Goal: Information Seeking & Learning: Learn about a topic

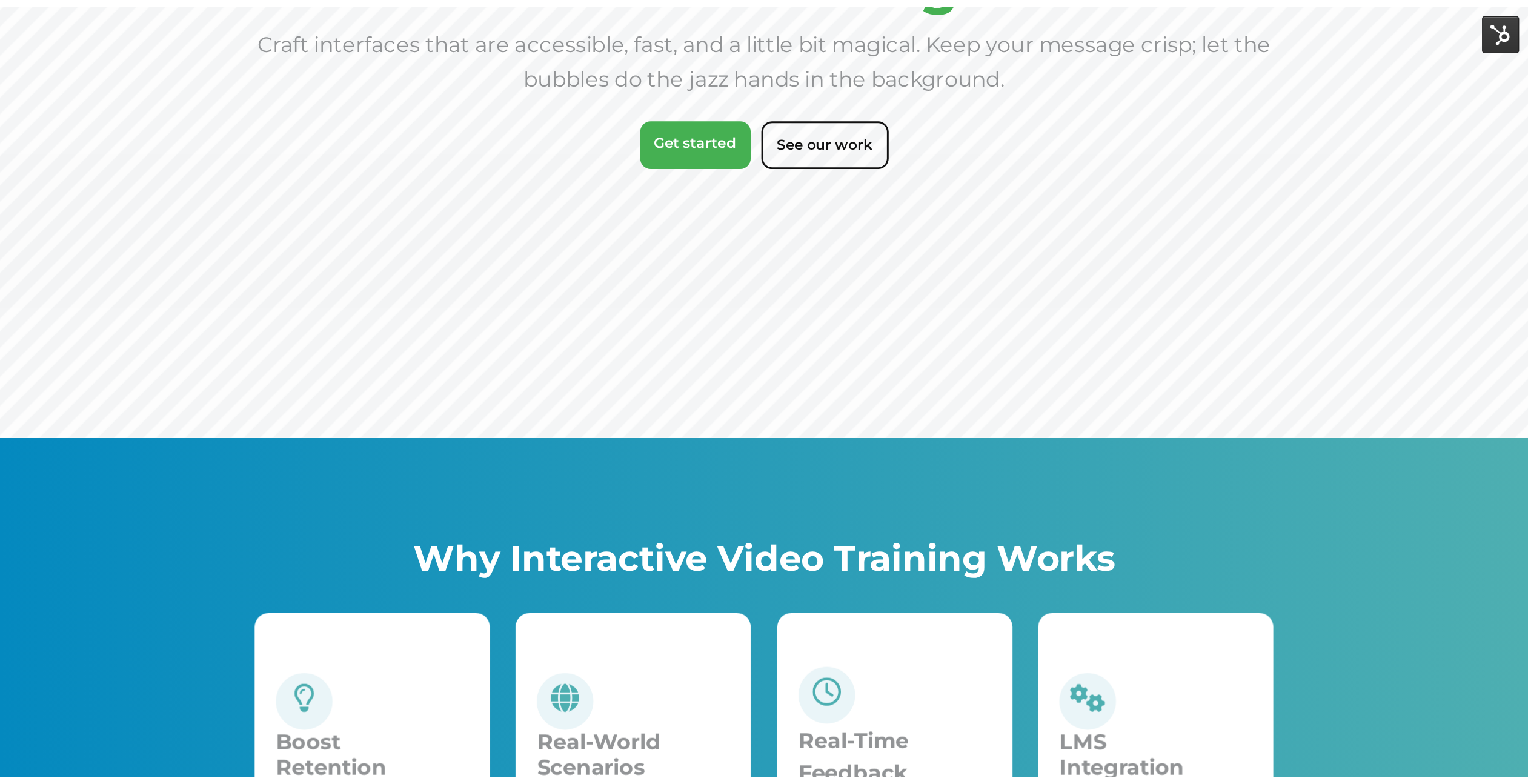
scroll to position [219, 0]
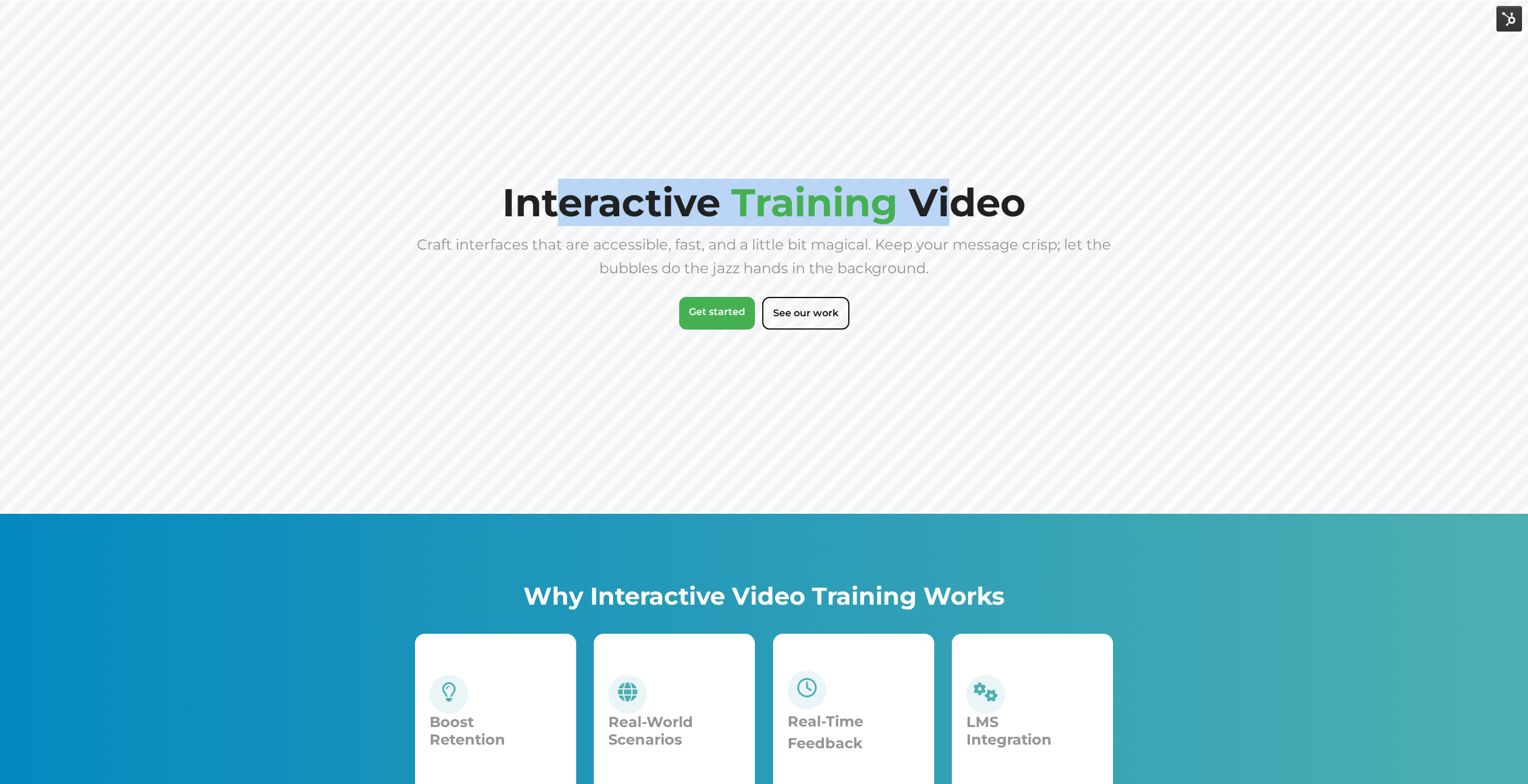
drag, startPoint x: 949, startPoint y: 201, endPoint x: 567, endPoint y: 216, distance: 382.3
click at [567, 217] on h1 "Interactive Training Video" at bounding box center [764, 203] width 524 height 40
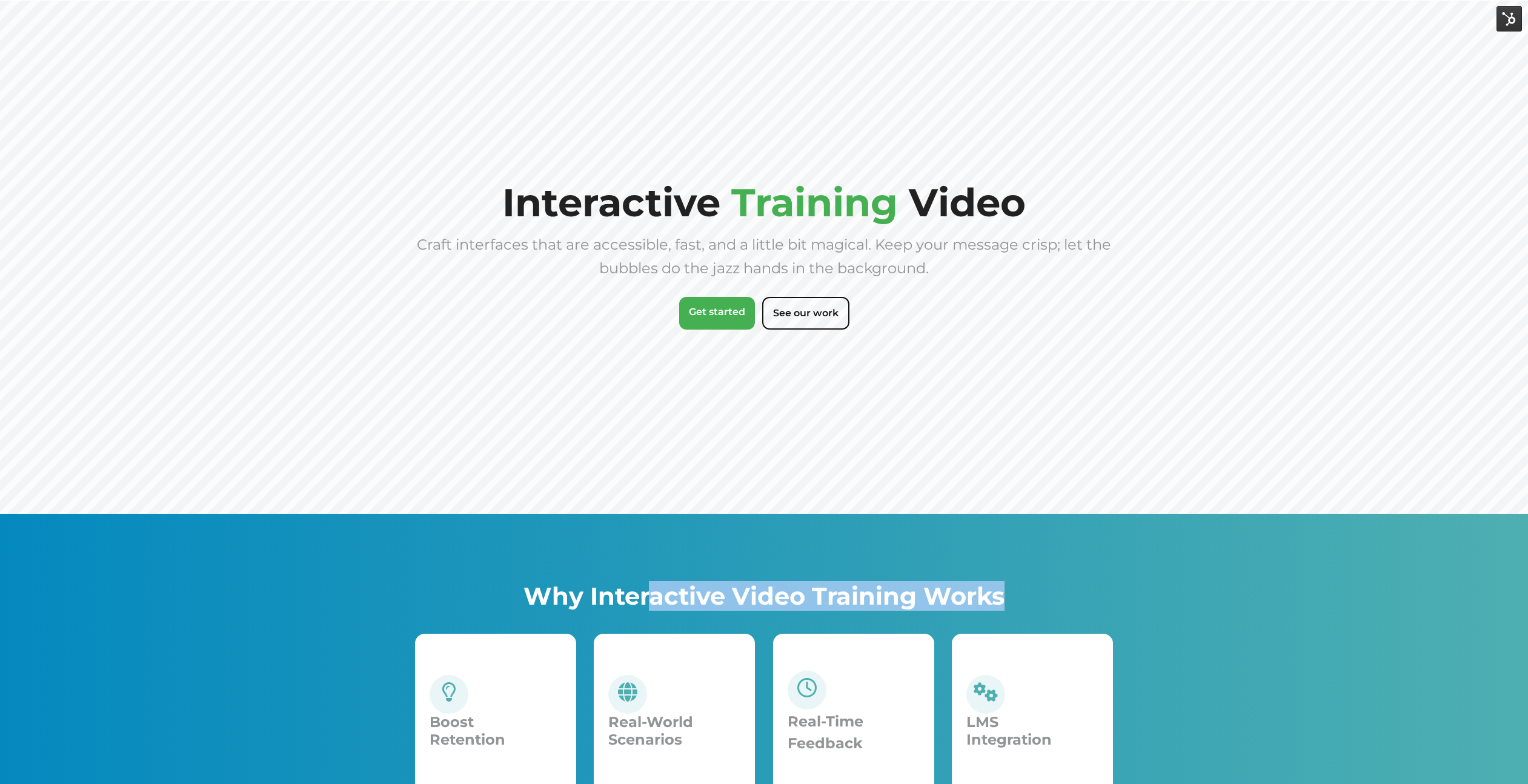
drag, startPoint x: 648, startPoint y: 592, endPoint x: 1137, endPoint y: 610, distance: 489.3
click at [1137, 610] on div "Why Interactive Video Training Works Boost Retention Boosts retention and engag…" at bounding box center [764, 699] width 1528 height 371
click at [597, 246] on span "Craft interfaces that are accessible, fast, and a little bit magical. Keep your…" at bounding box center [764, 256] width 695 height 41
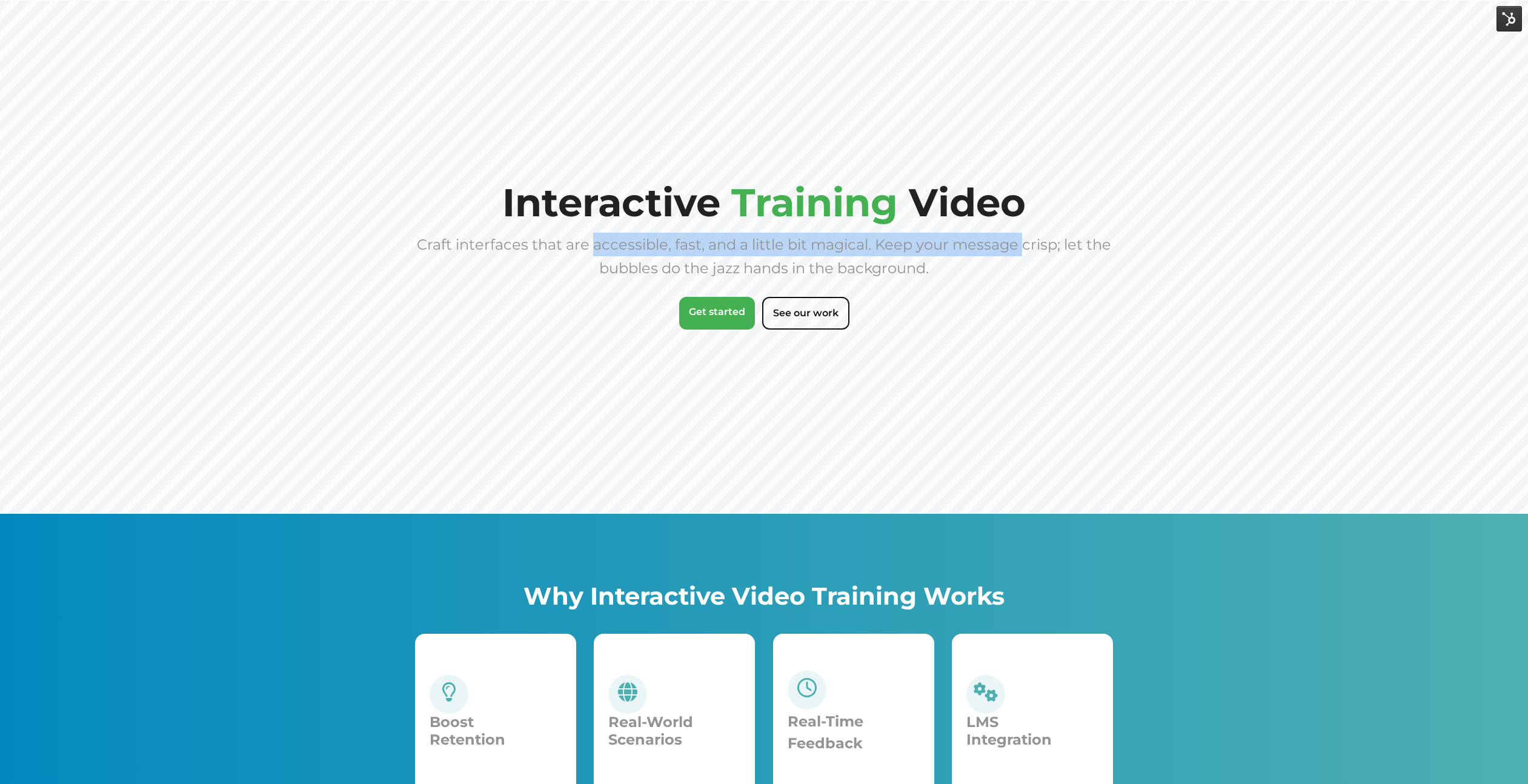
drag, startPoint x: 591, startPoint y: 243, endPoint x: 1021, endPoint y: 235, distance: 430.1
click at [1021, 235] on span "Craft interfaces that are accessible, fast, and a little bit magical. Keep your…" at bounding box center [764, 256] width 695 height 41
click at [1016, 254] on div "Craft interfaces that are accessible, fast, and a little bit magical. Keep your…" at bounding box center [764, 256] width 698 height 47
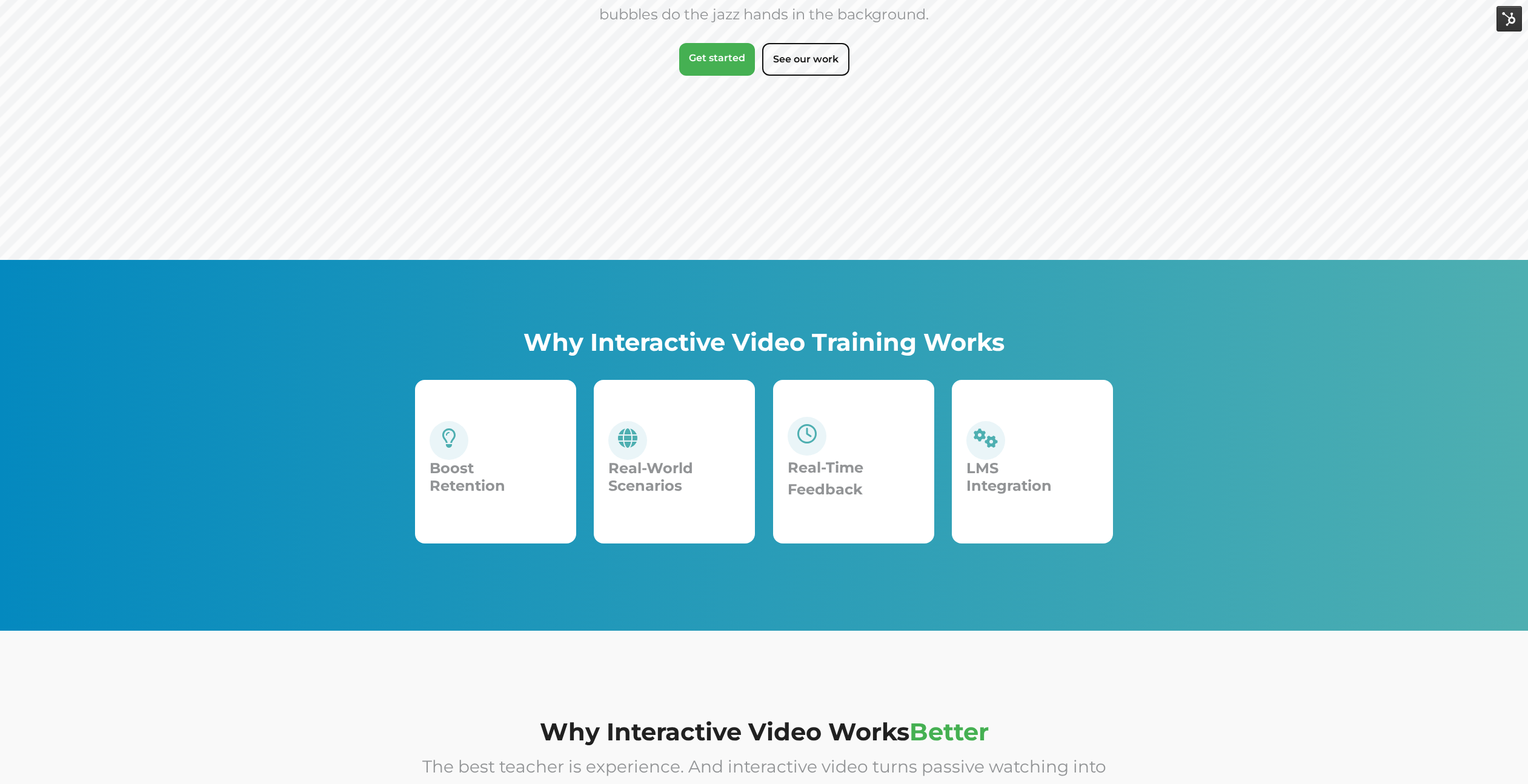
scroll to position [254, 0]
click at [483, 448] on div "Boost Retention" at bounding box center [495, 460] width 132 height 81
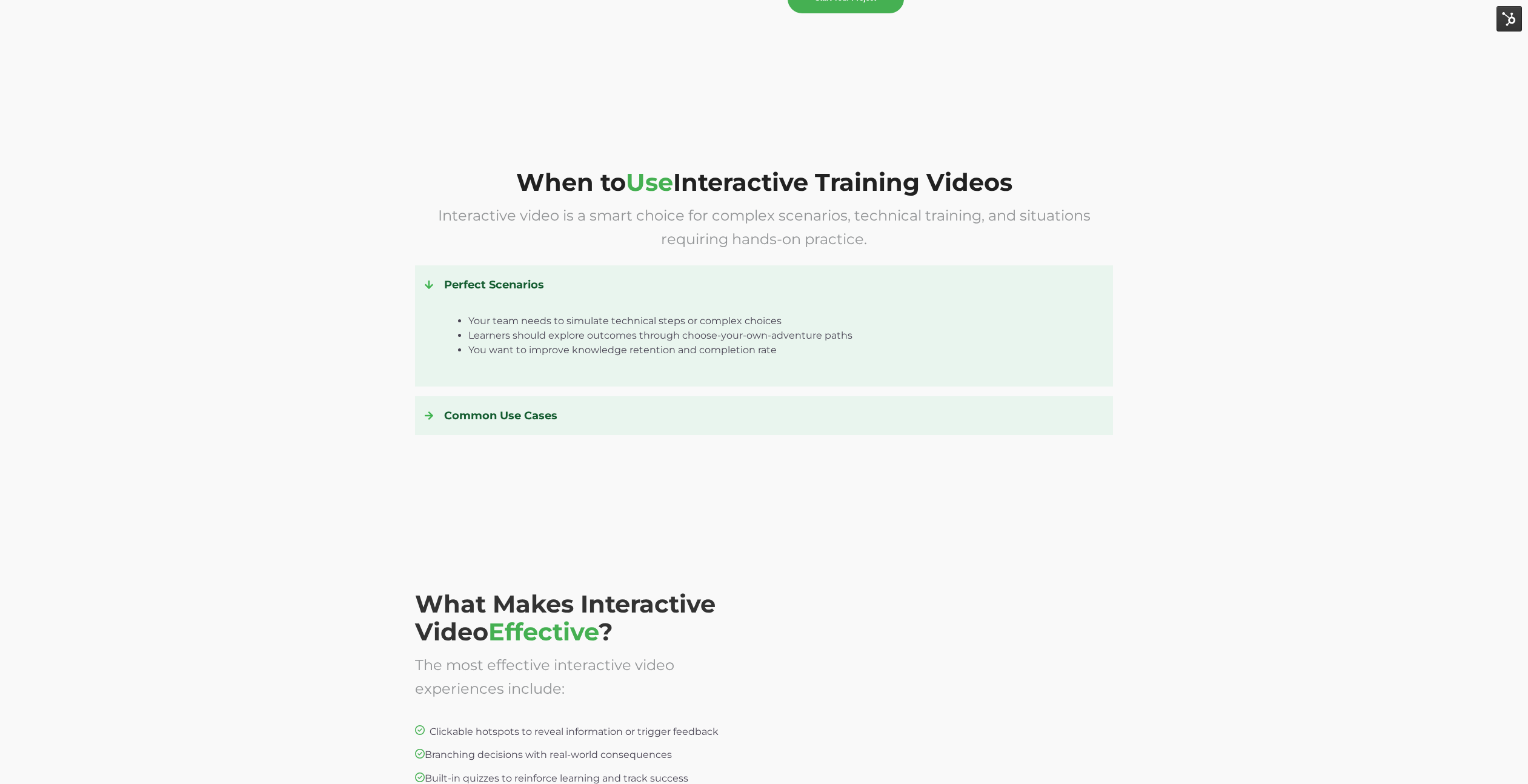
scroll to position [2108, 0]
click at [472, 286] on h4 "Perfect Scenarios" at bounding box center [764, 283] width 679 height 19
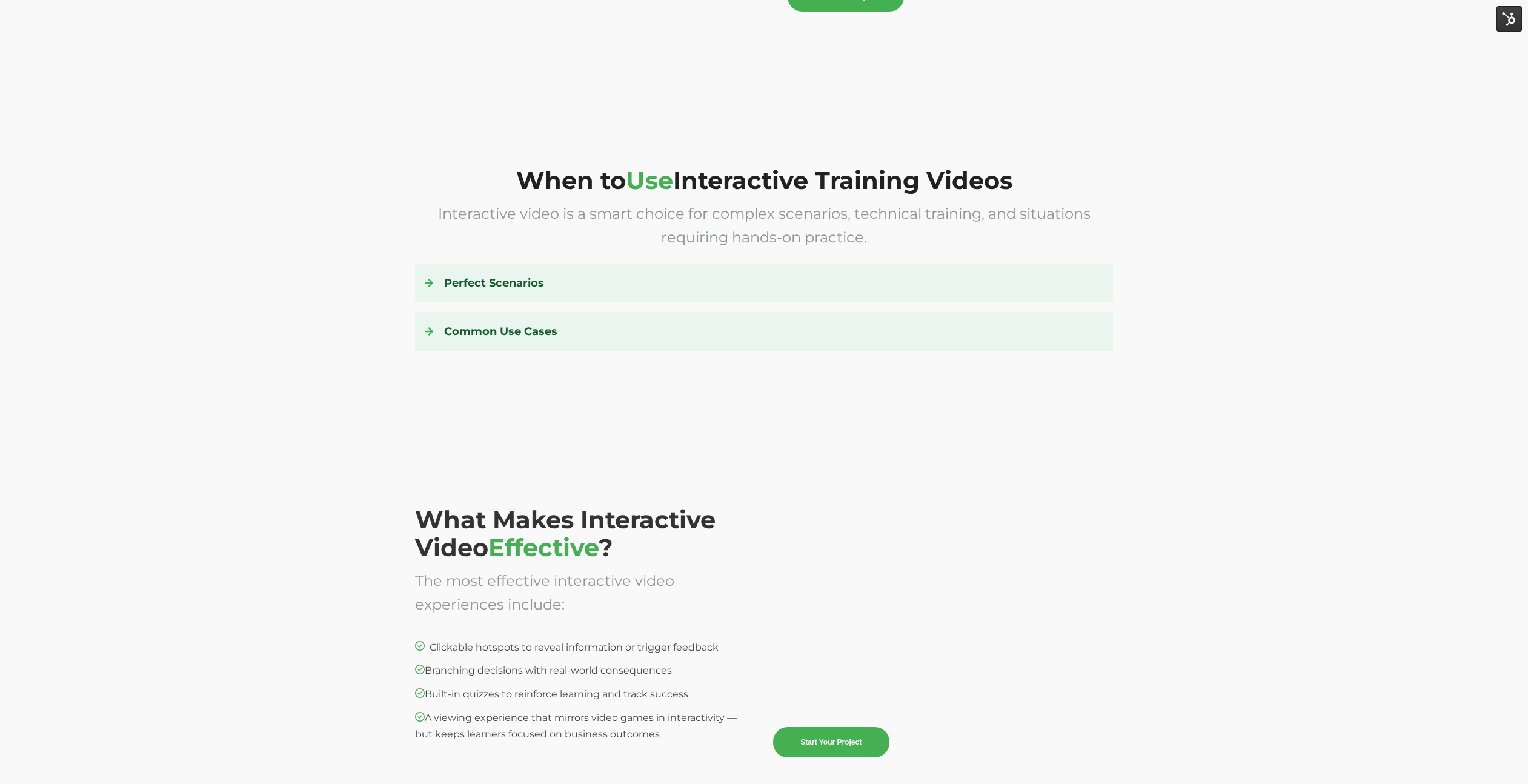
click at [498, 335] on h4 "Common Use Cases" at bounding box center [764, 331] width 679 height 19
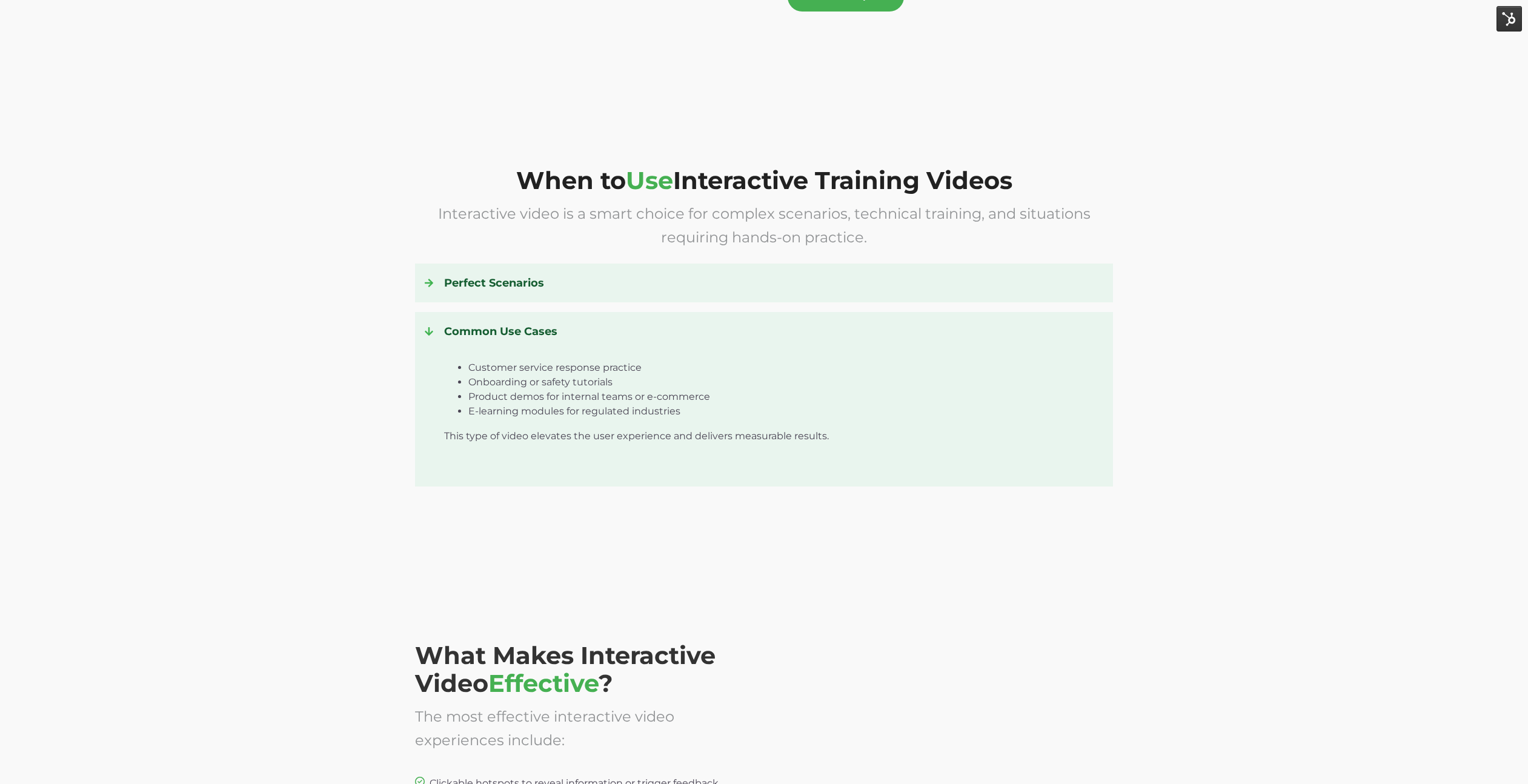
click at [515, 290] on h4 "Perfect Scenarios" at bounding box center [764, 283] width 679 height 19
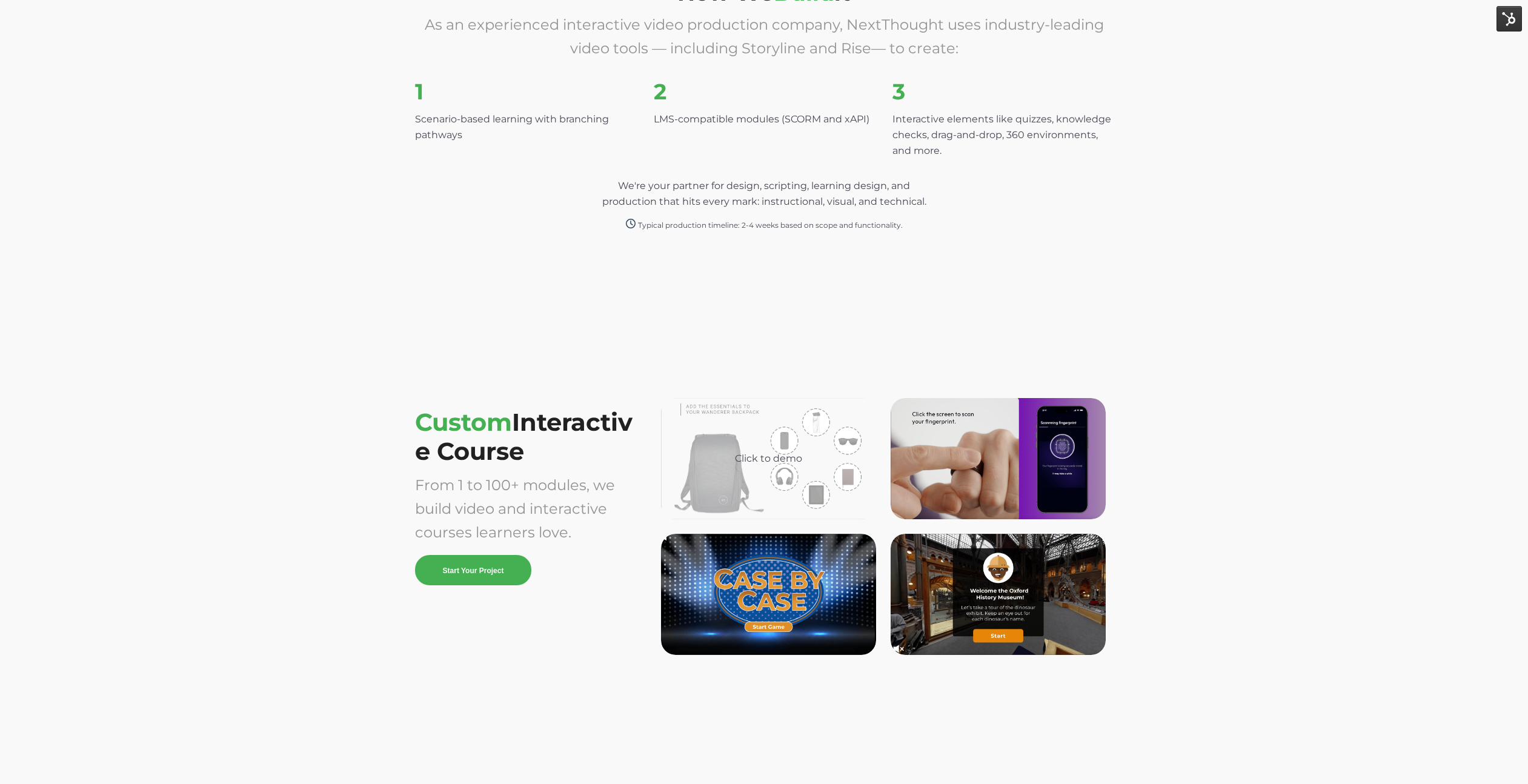
scroll to position [3164, 0]
click at [802, 467] on div "Click to demo" at bounding box center [769, 458] width 215 height 121
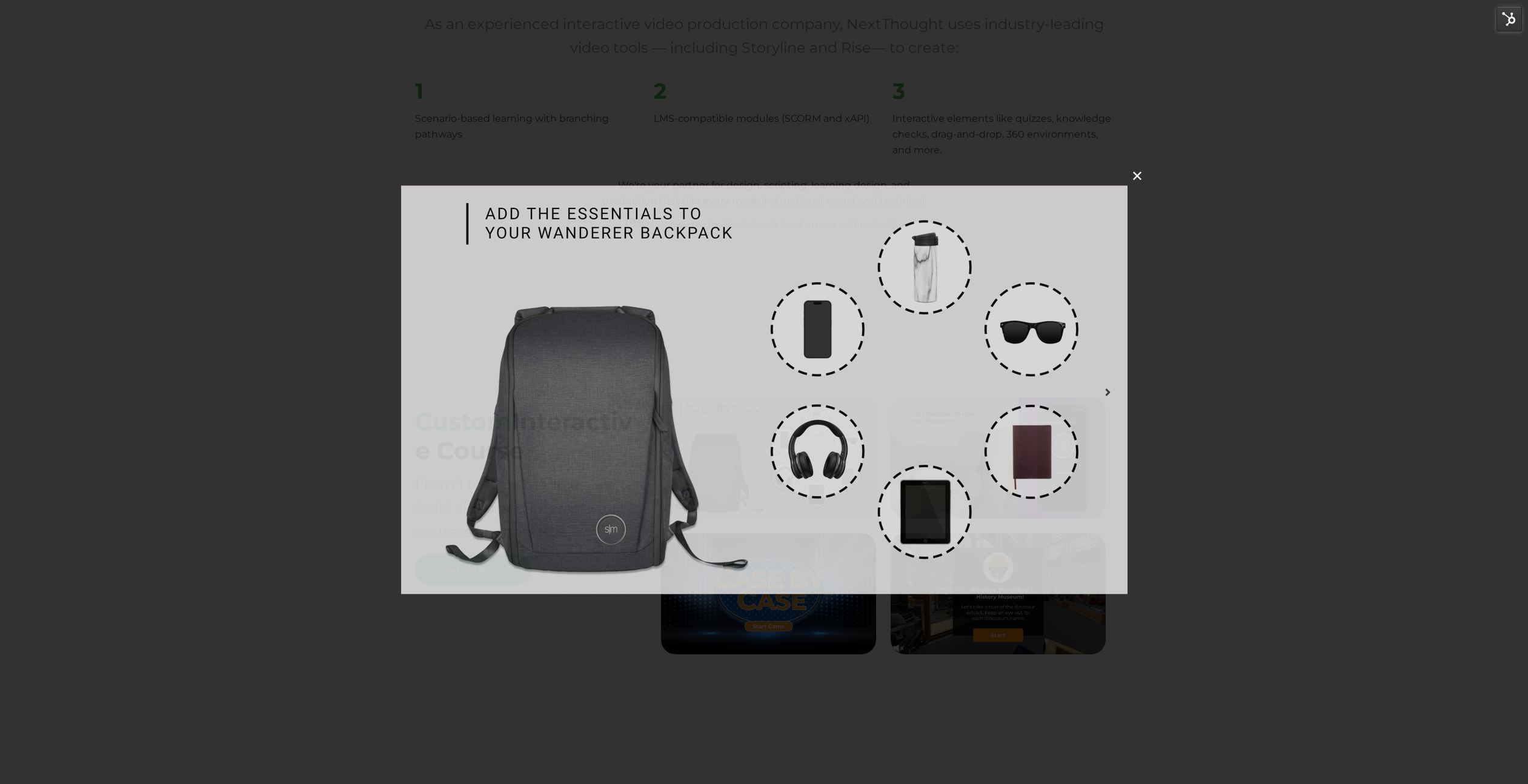
click at [833, 336] on img at bounding box center [764, 390] width 727 height 409
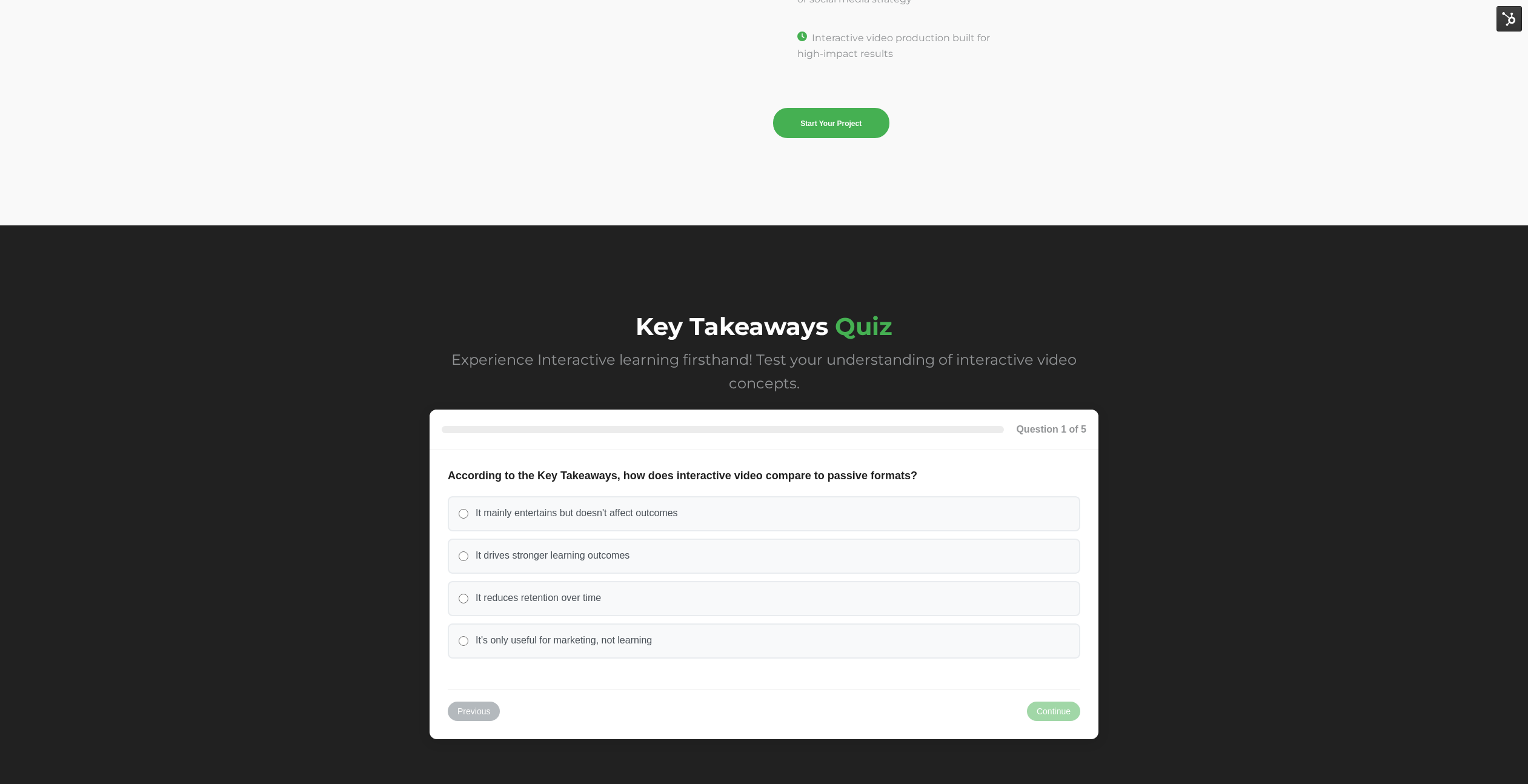
scroll to position [5003, 0]
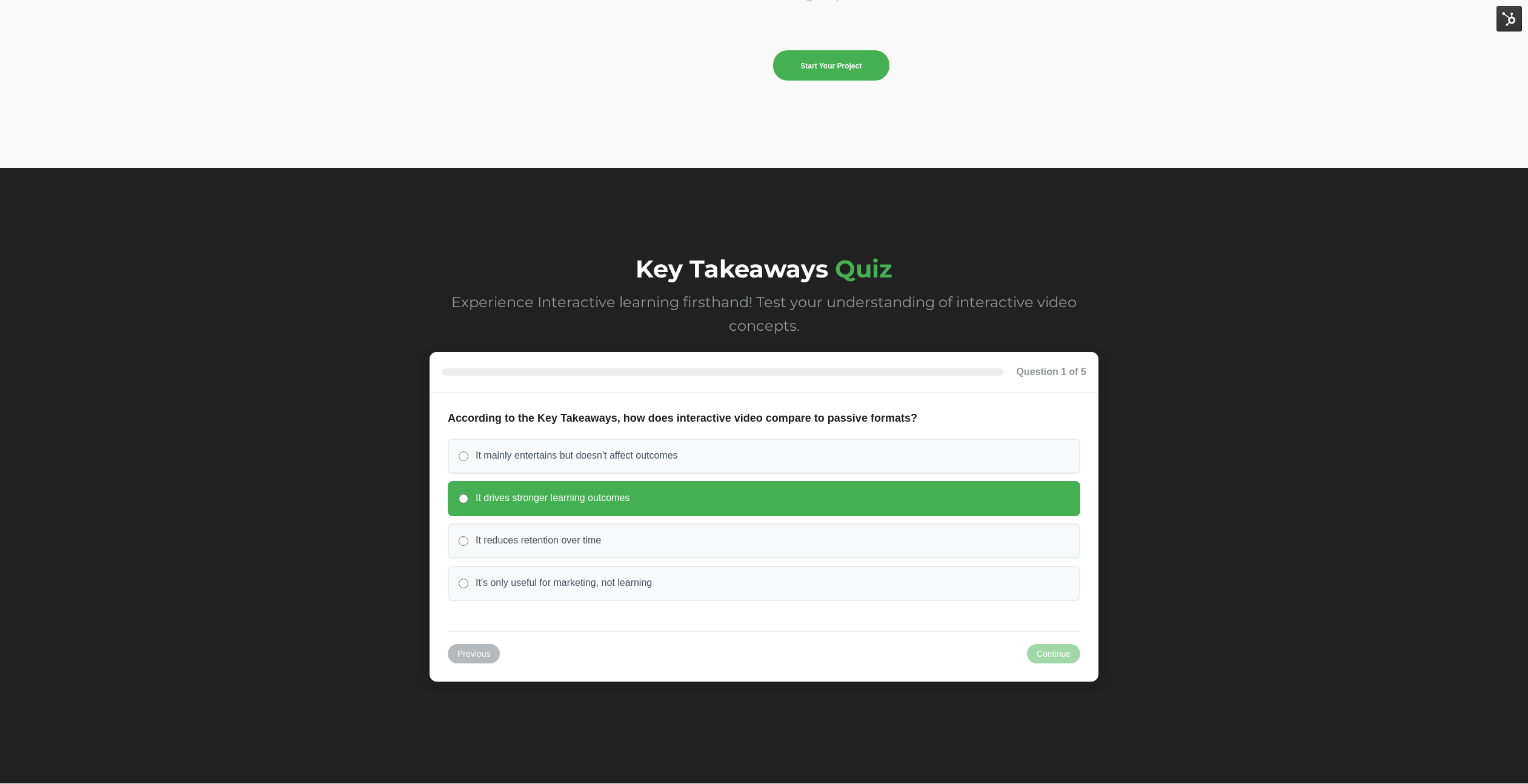
click at [958, 483] on label "It drives stronger learning outcomes" at bounding box center [764, 499] width 633 height 35
click at [468, 494] on input "It drives stronger learning outcomes" at bounding box center [463, 499] width 10 height 10
radio input "true"
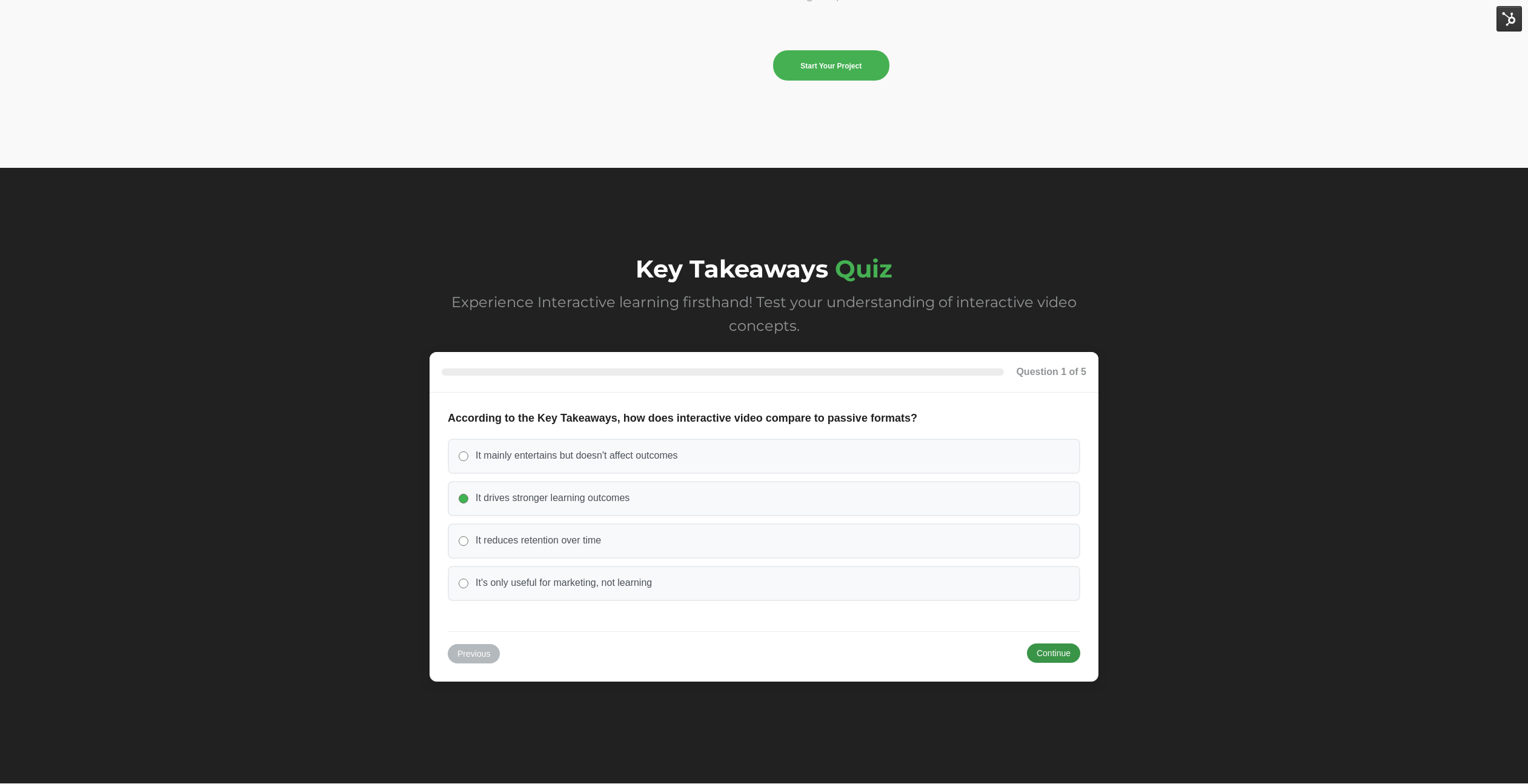
click at [1075, 652] on button "Continue" at bounding box center [1054, 653] width 53 height 19
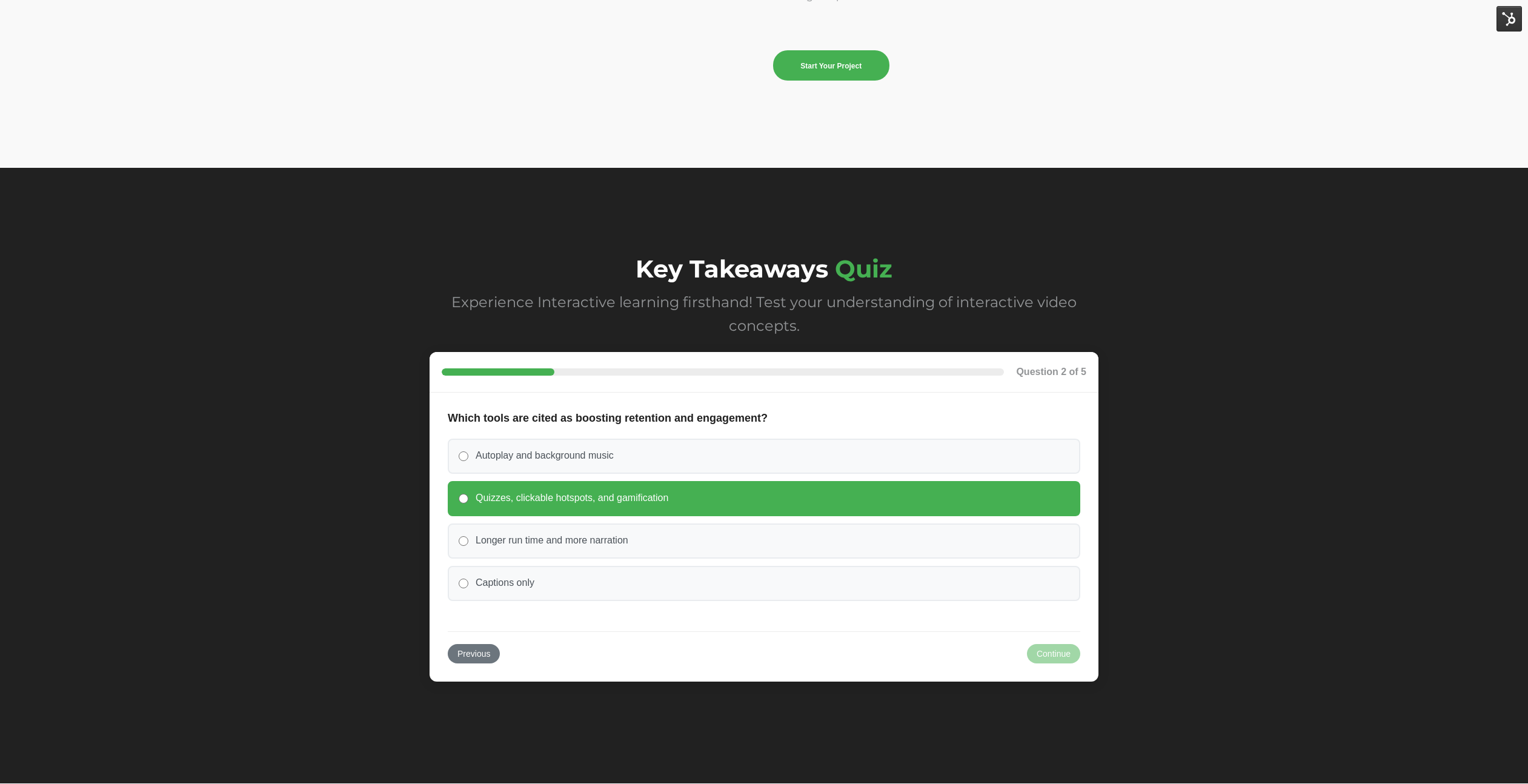
click at [859, 500] on label "Quizzes, clickable hotspots, and gamification" at bounding box center [764, 499] width 633 height 35
click at [468, 500] on input "Quizzes, clickable hotspots, and gamification" at bounding box center [463, 499] width 10 height 10
radio input "true"
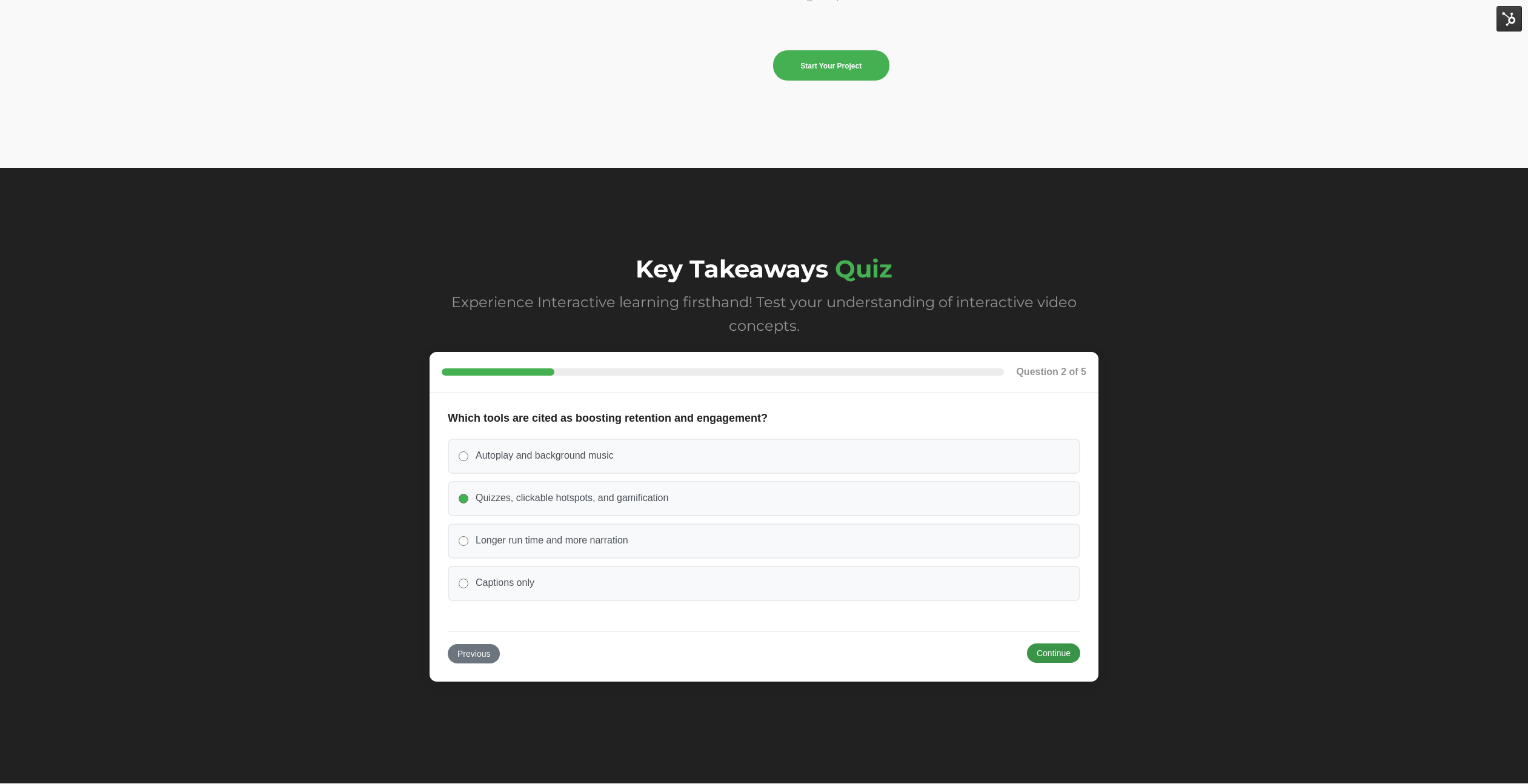
click at [1047, 653] on button "Continue" at bounding box center [1054, 653] width 53 height 19
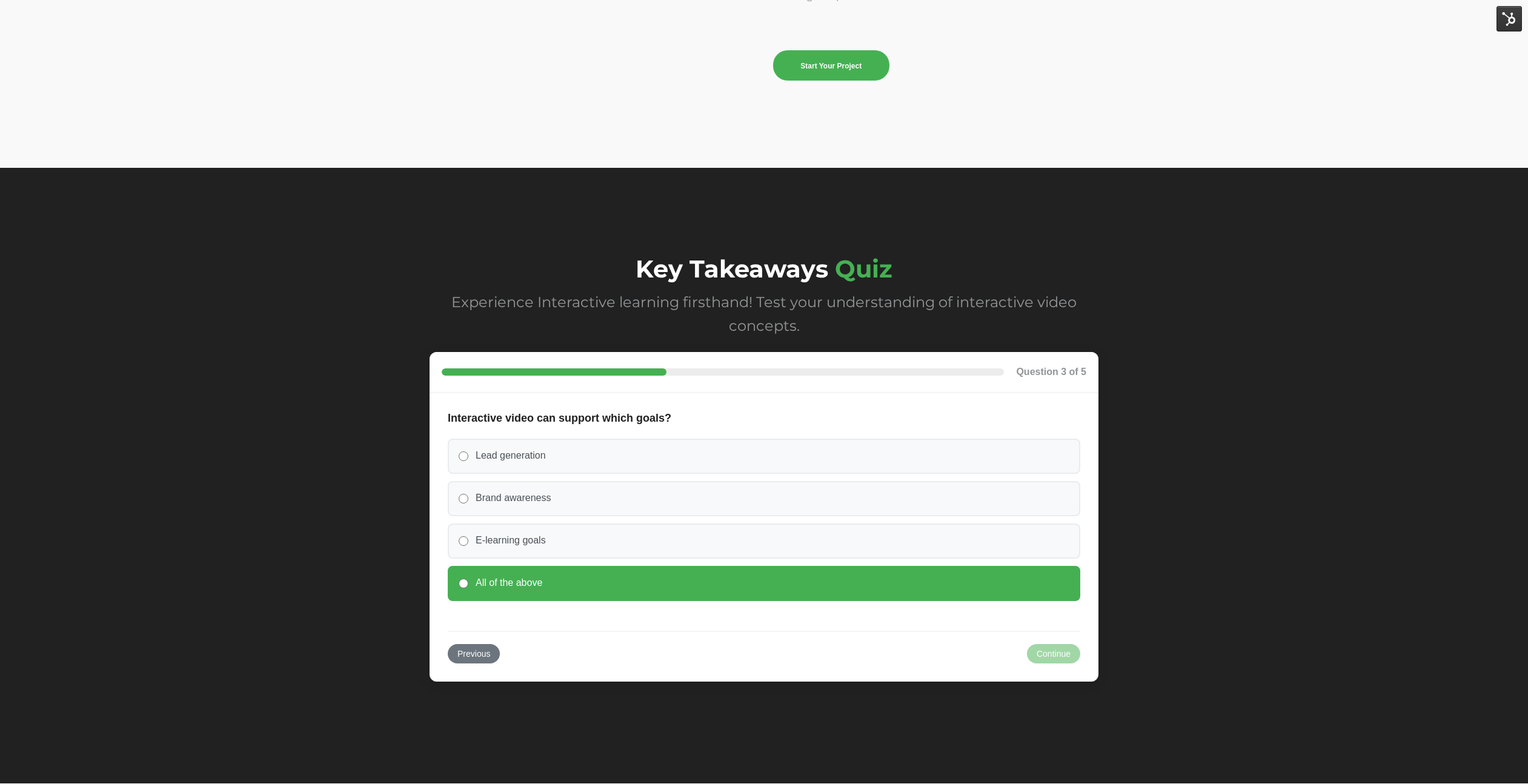
click at [579, 586] on label "All of the above" at bounding box center [764, 583] width 633 height 35
click at [468, 586] on input "All of the above" at bounding box center [463, 583] width 10 height 10
radio input "true"
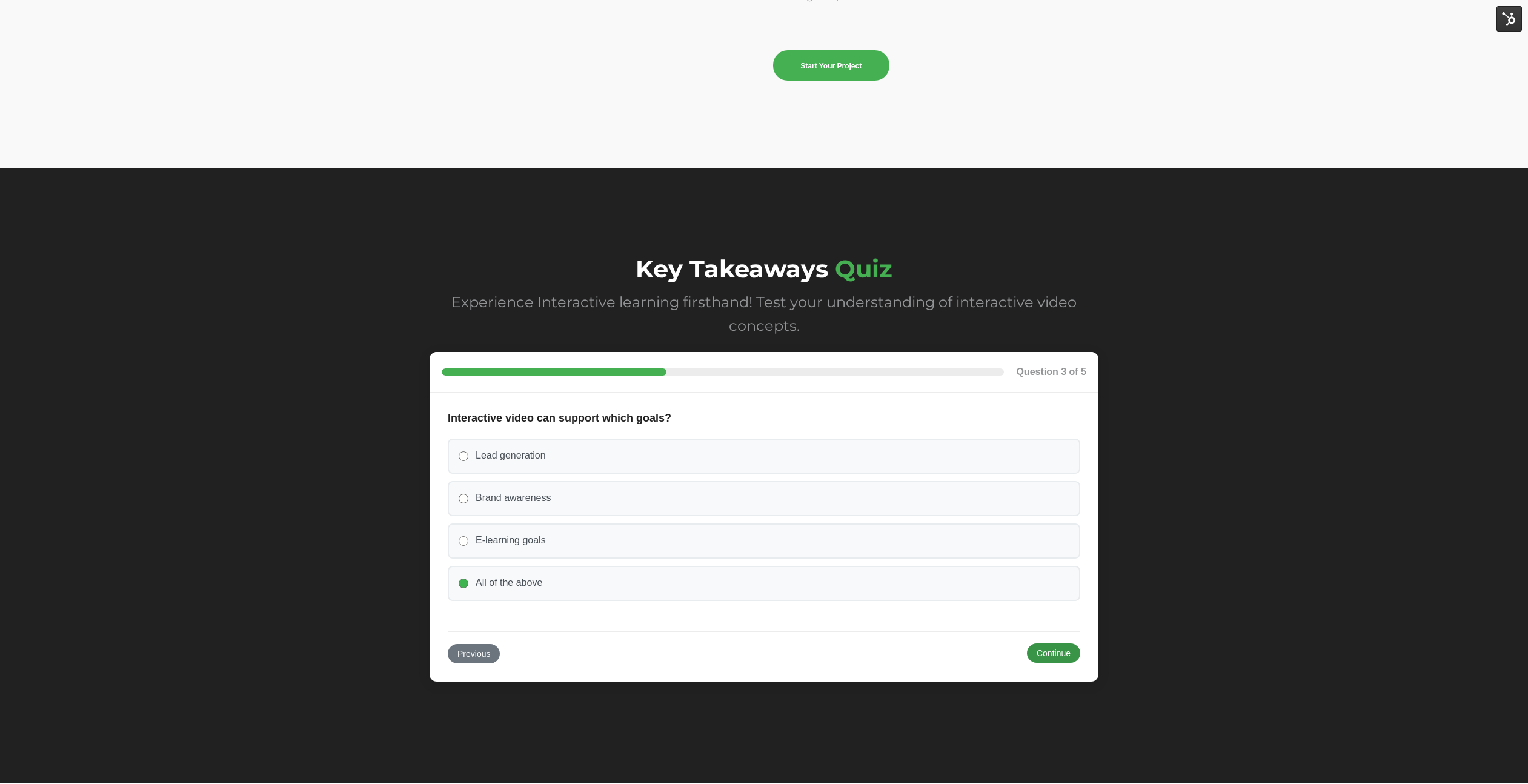
click at [1046, 658] on button "Continue" at bounding box center [1054, 653] width 53 height 19
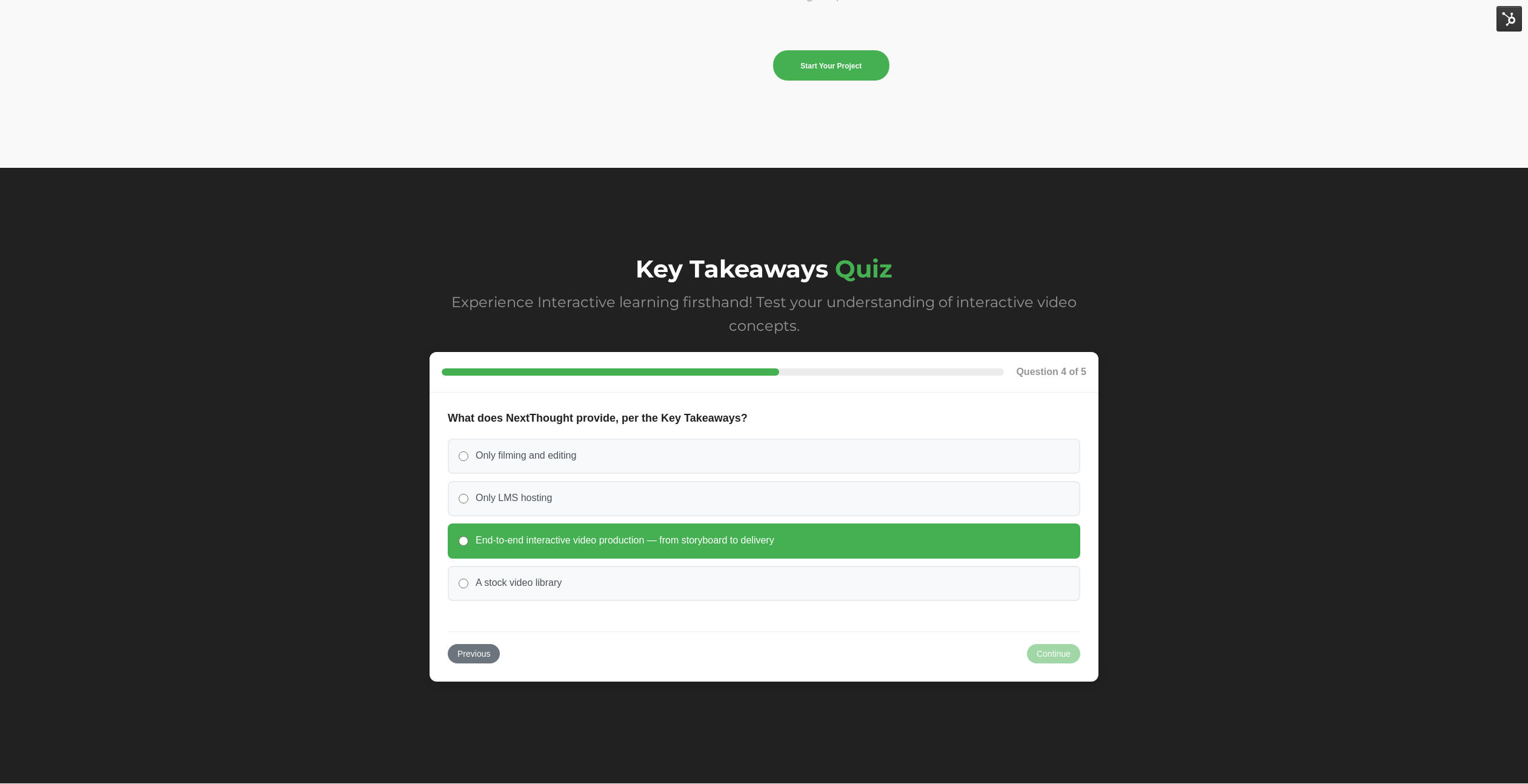
click at [847, 543] on label "End-to-end interactive video production — from storyboard to delivery" at bounding box center [764, 541] width 633 height 35
click at [468, 543] on input "End-to-end interactive video production — from storyboard to delivery" at bounding box center [463, 541] width 10 height 10
radio input "true"
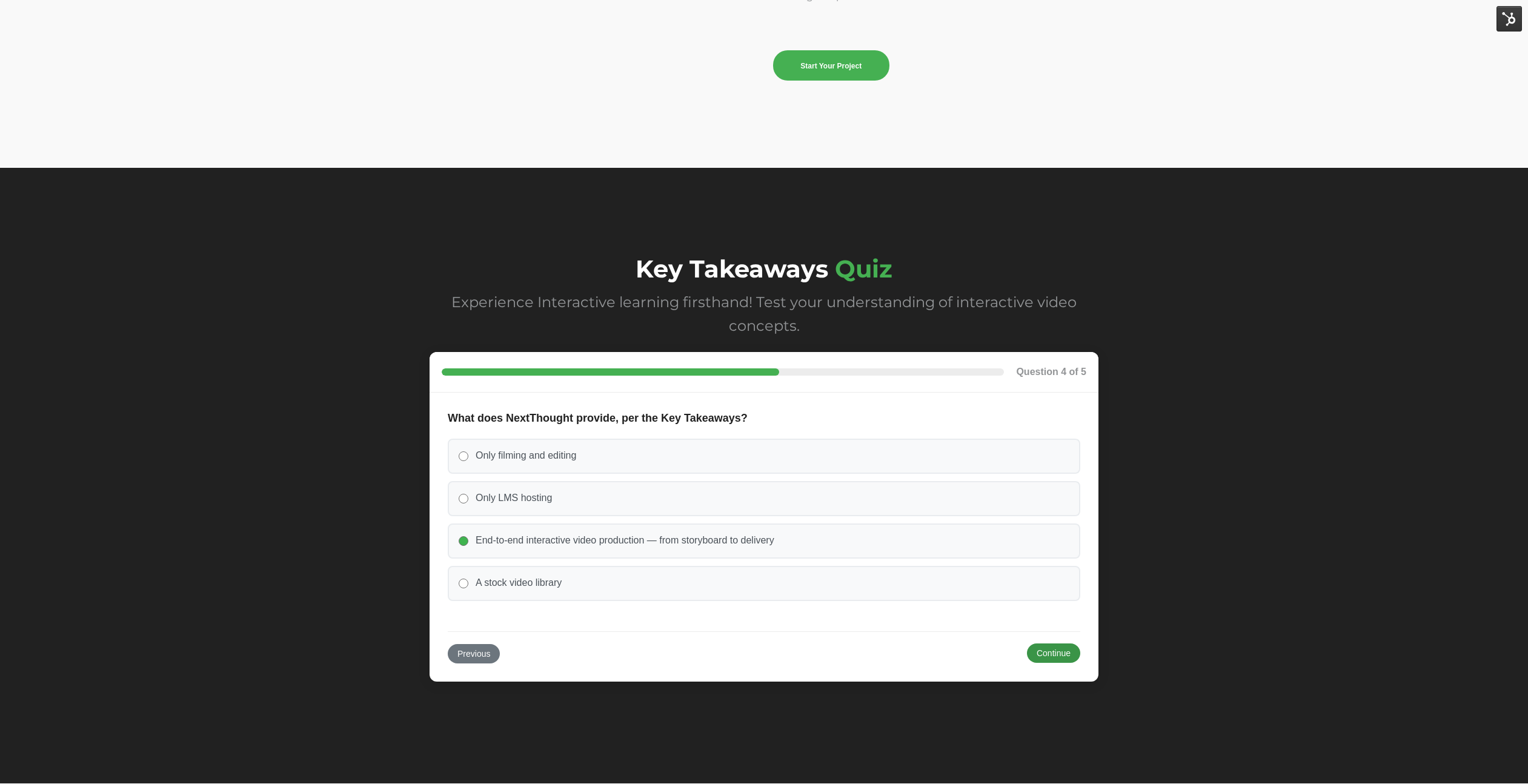
click at [1046, 648] on button "Continue" at bounding box center [1054, 653] width 53 height 19
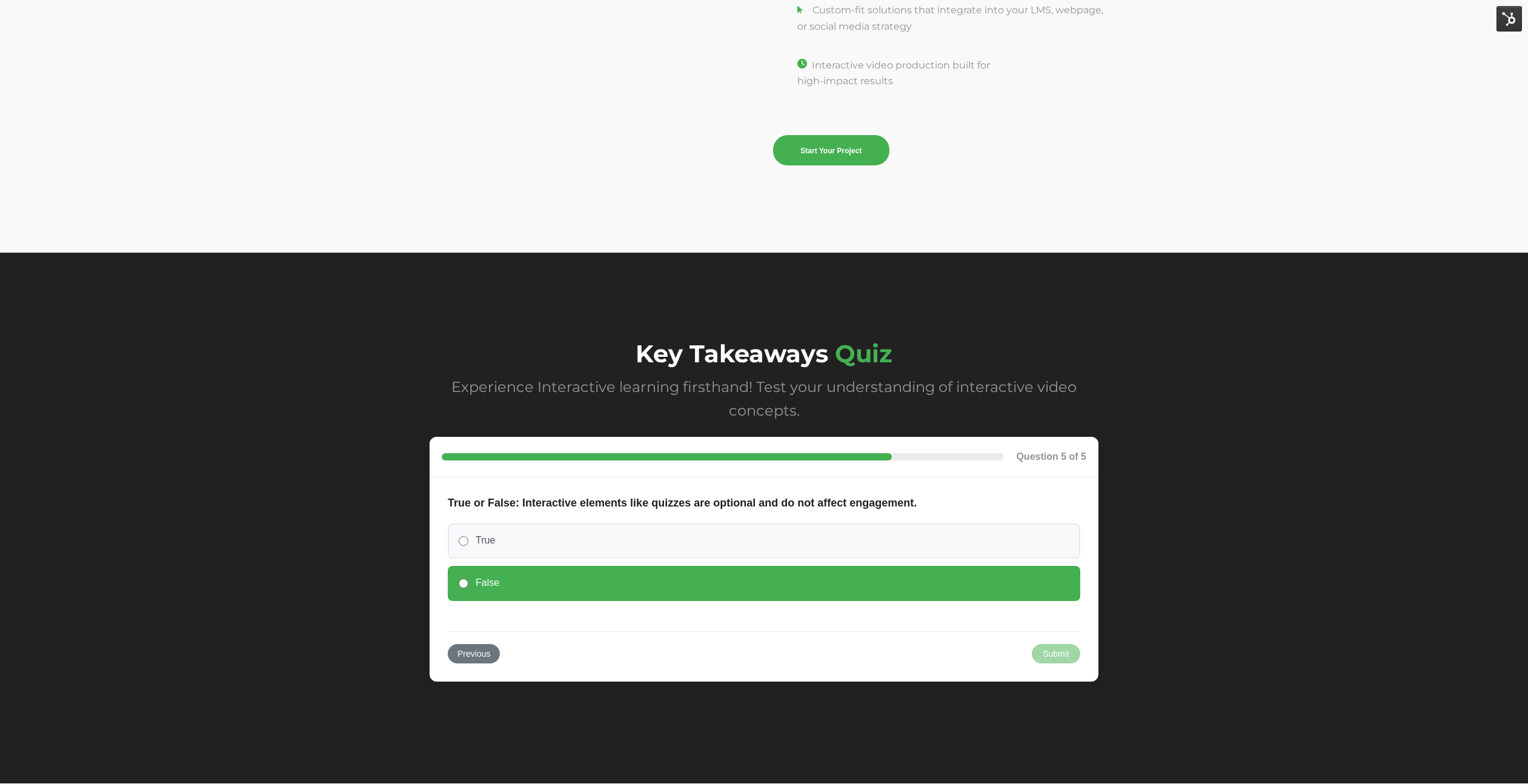
click at [993, 589] on label "False" at bounding box center [764, 583] width 633 height 35
click at [468, 588] on input "False" at bounding box center [463, 583] width 10 height 10
radio input "true"
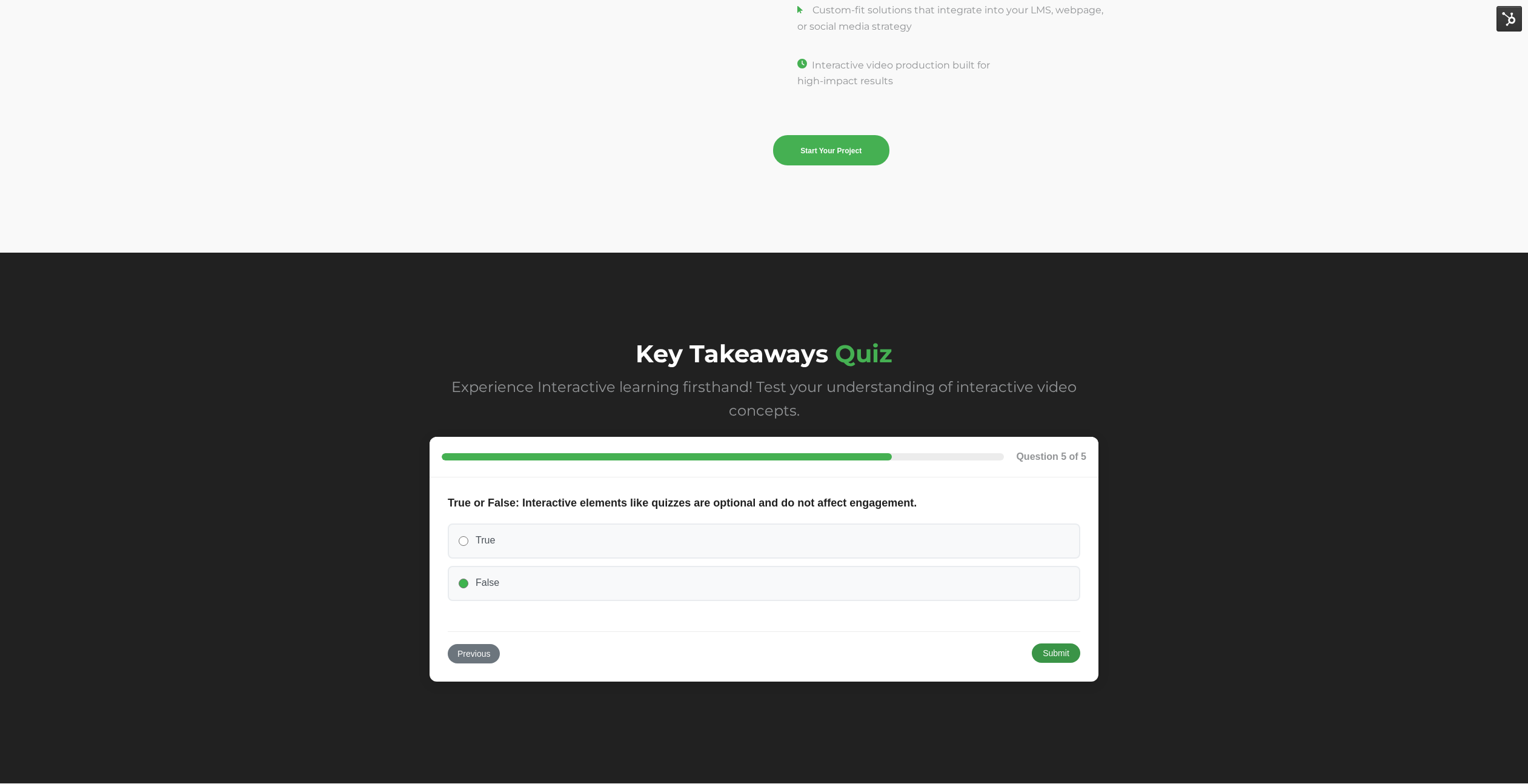
click at [1067, 655] on button "Submit" at bounding box center [1056, 653] width 49 height 19
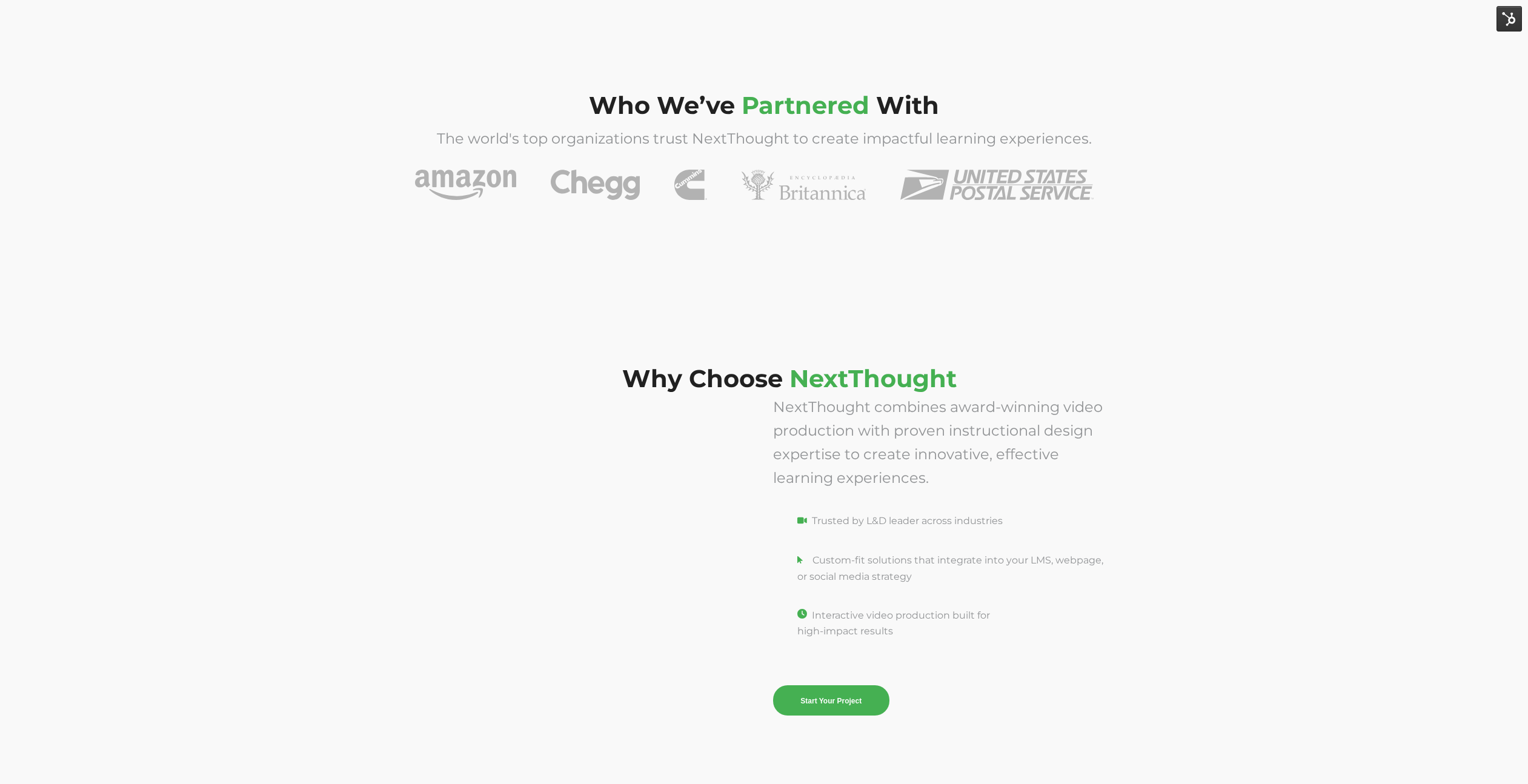
scroll to position [4369, 0]
